Goal: Task Accomplishment & Management: Complete application form

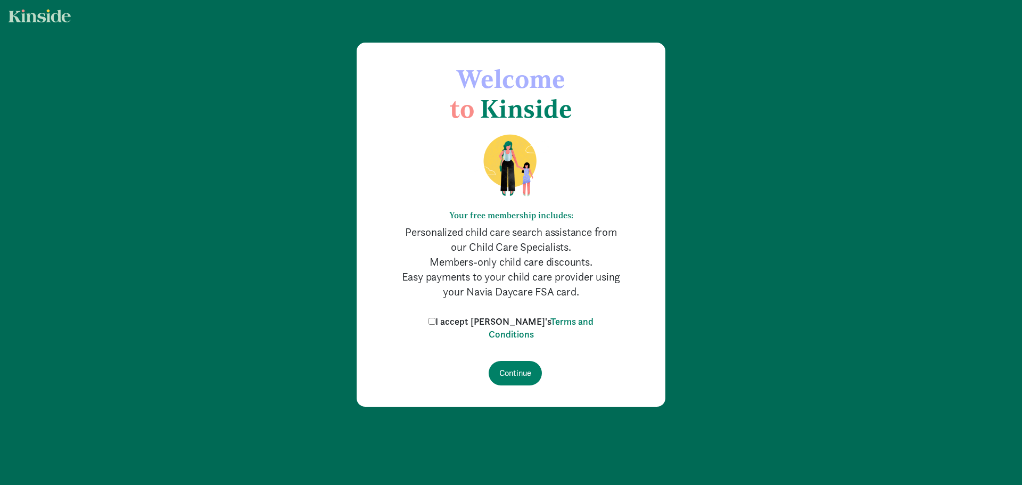
click at [435, 323] on input "I accept [PERSON_NAME]'s Terms and Conditions" at bounding box center [431, 321] width 7 height 7
checkbox input "true"
click at [519, 374] on input "Continue" at bounding box center [515, 373] width 53 height 24
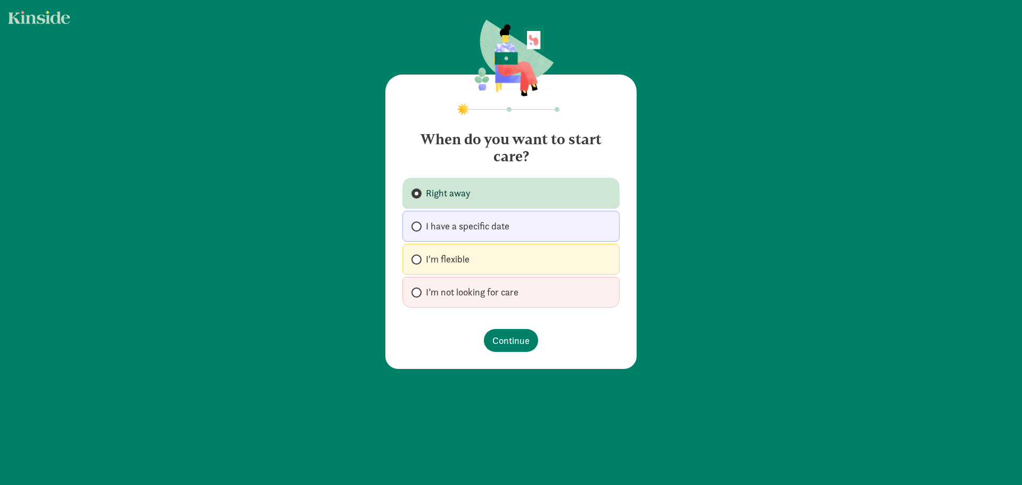
click at [524, 189] on label "Right away" at bounding box center [510, 193] width 217 height 31
click at [418, 190] on input "Right away" at bounding box center [414, 193] width 7 height 7
click at [507, 336] on span "Continue" at bounding box center [510, 340] width 37 height 14
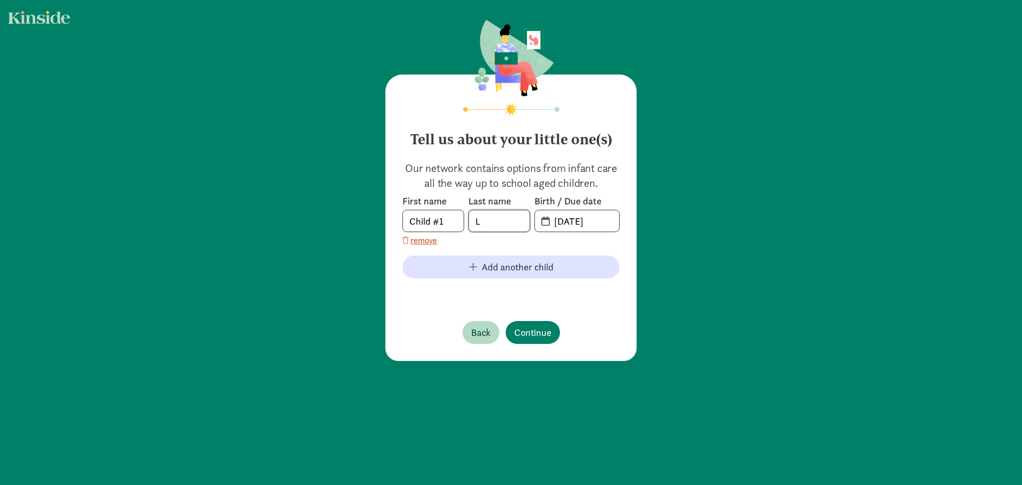
click at [493, 220] on input "L" at bounding box center [499, 220] width 61 height 21
